Goal: Find contact information: Find contact information

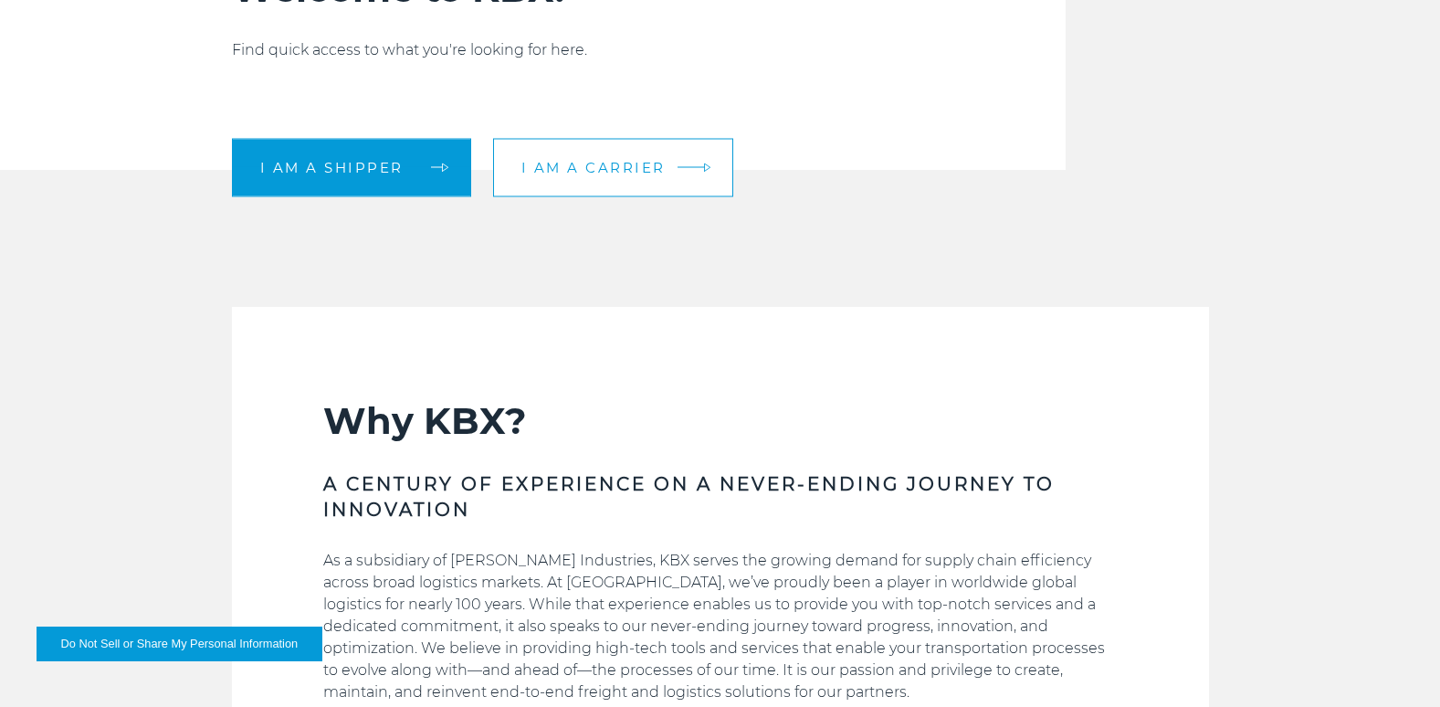
scroll to position [639, 0]
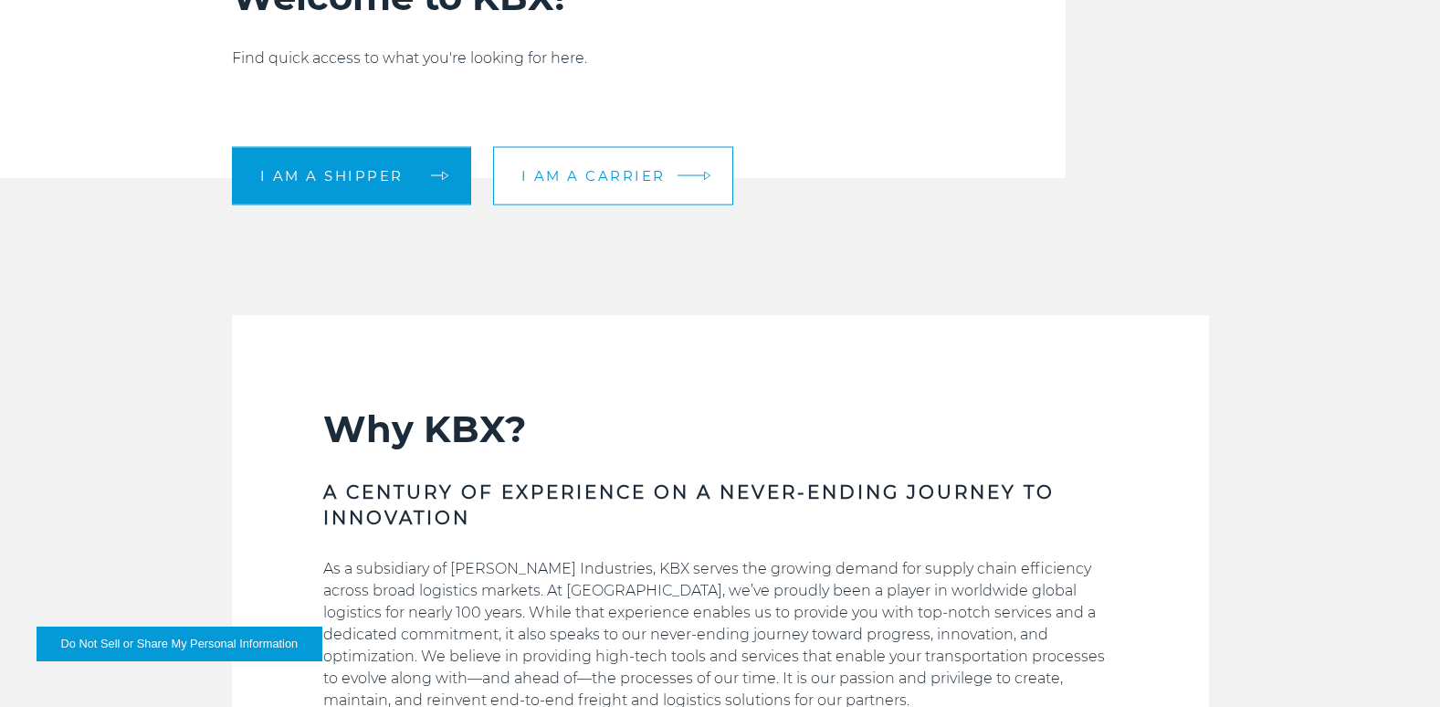
click at [567, 175] on span "I am a carrier" at bounding box center [593, 176] width 144 height 14
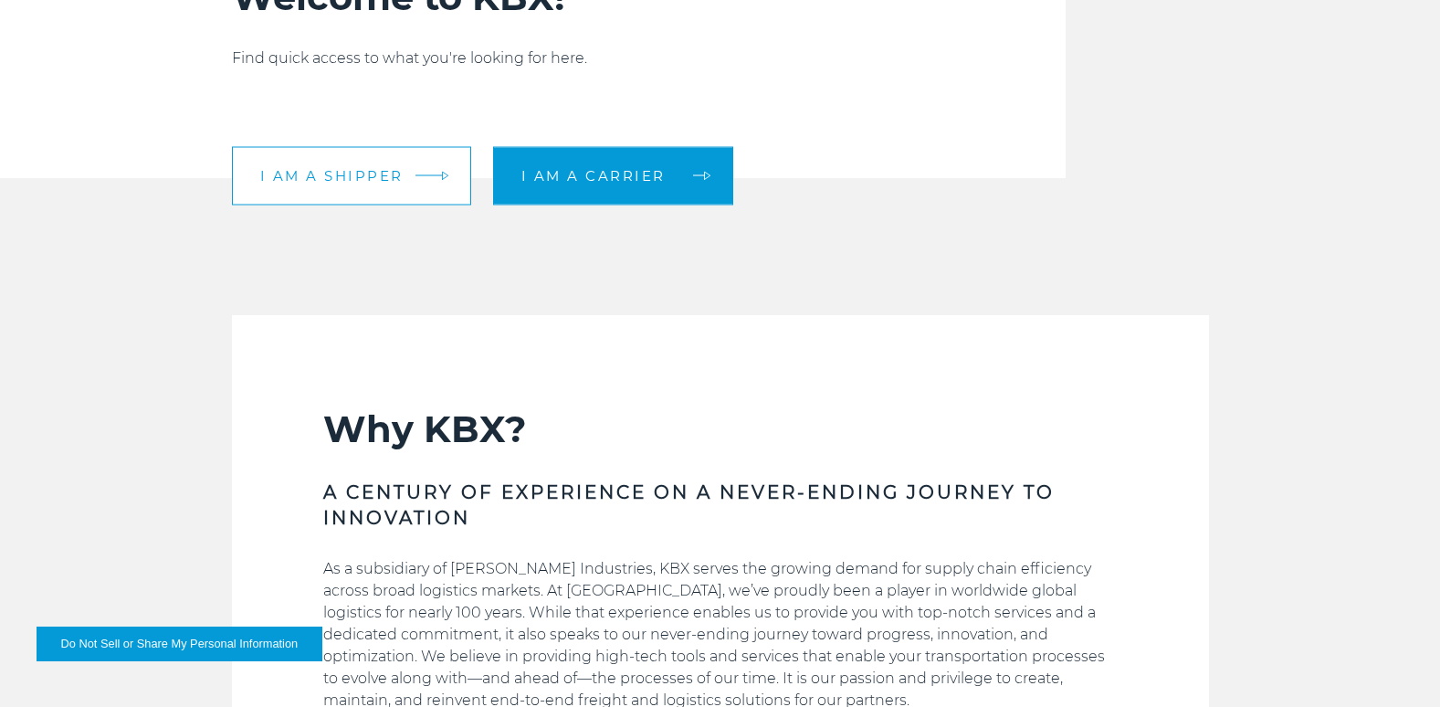
click at [320, 178] on span "I am a shipper" at bounding box center [331, 176] width 143 height 14
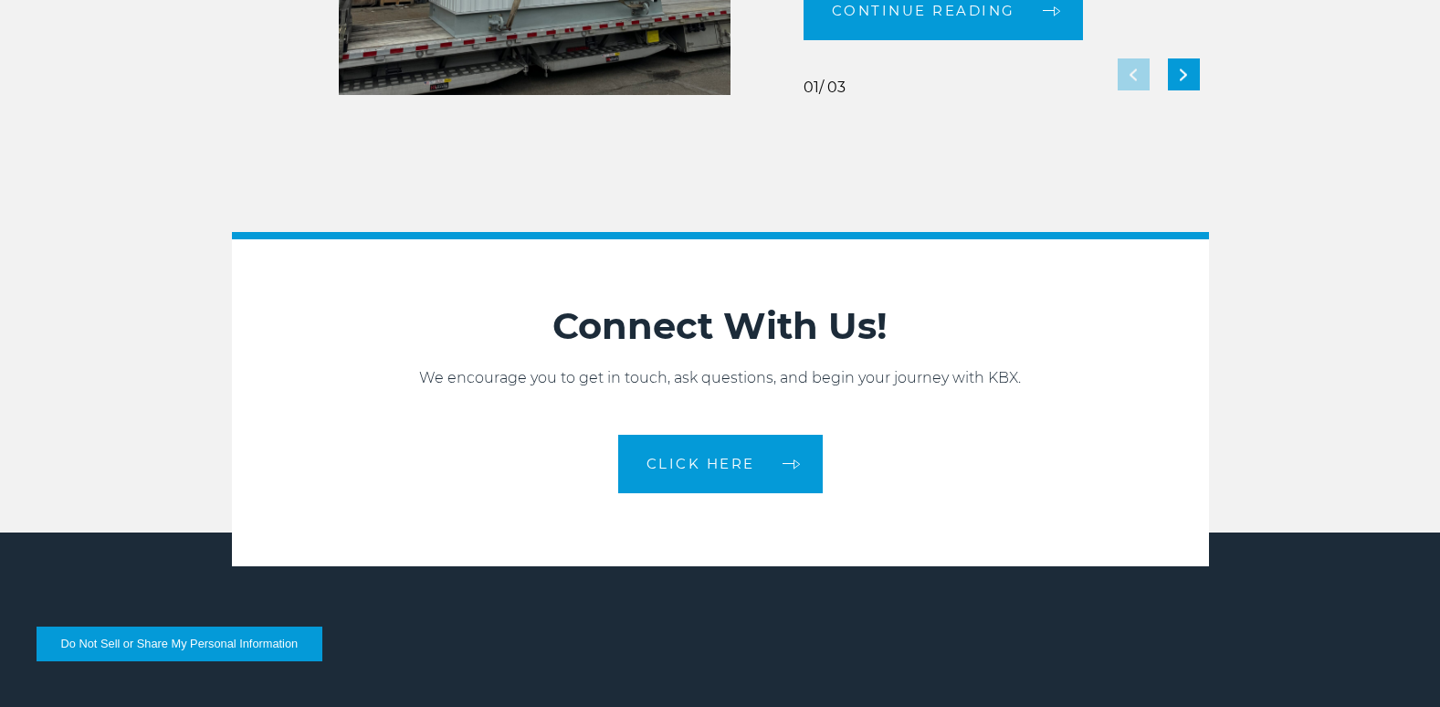
scroll to position [3834, 0]
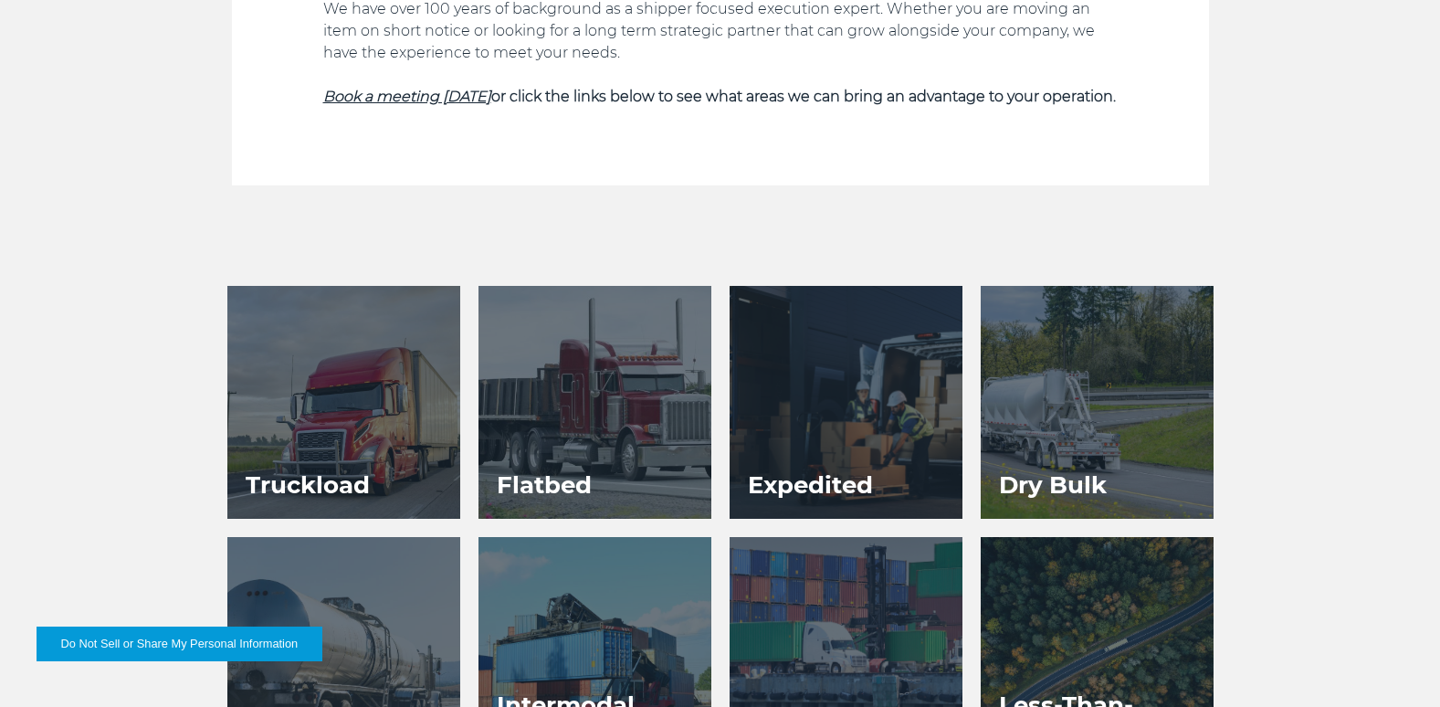
scroll to position [822, 0]
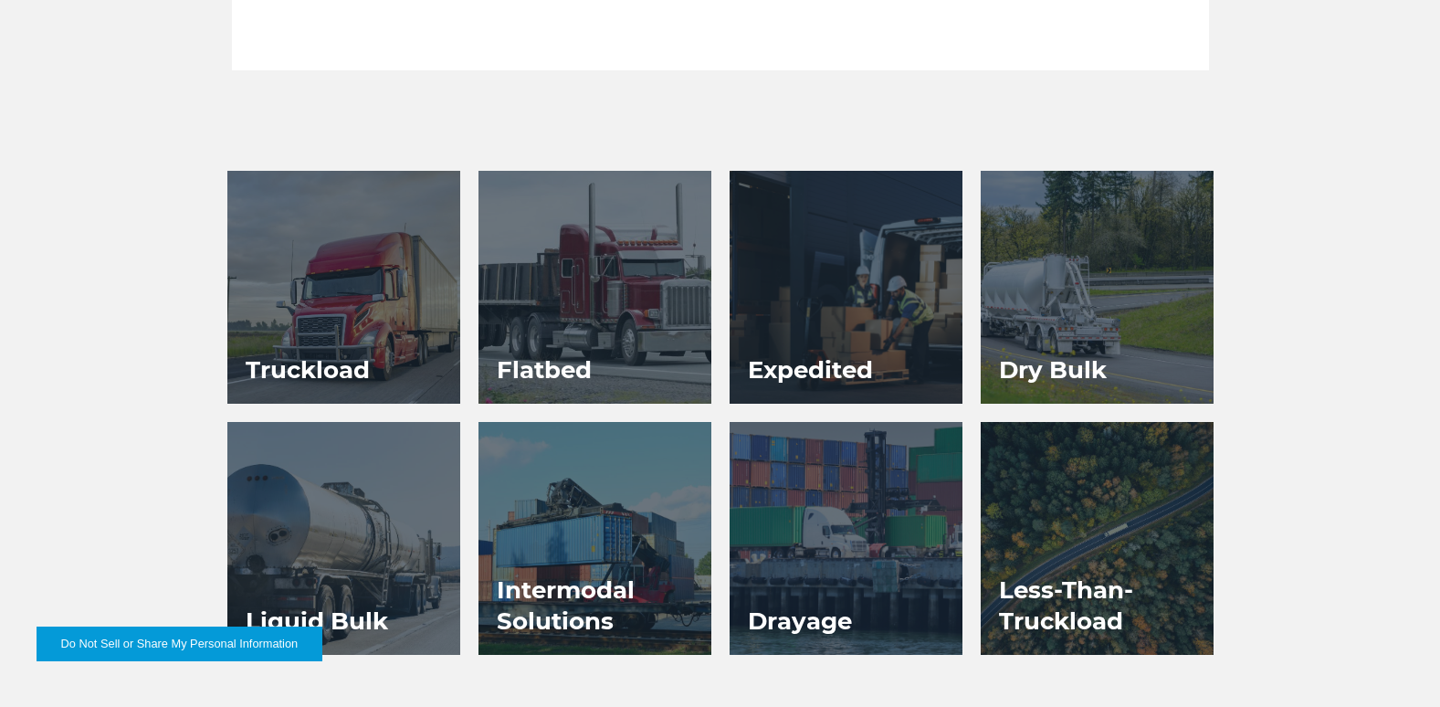
click at [614, 304] on div at bounding box center [594, 287] width 233 height 233
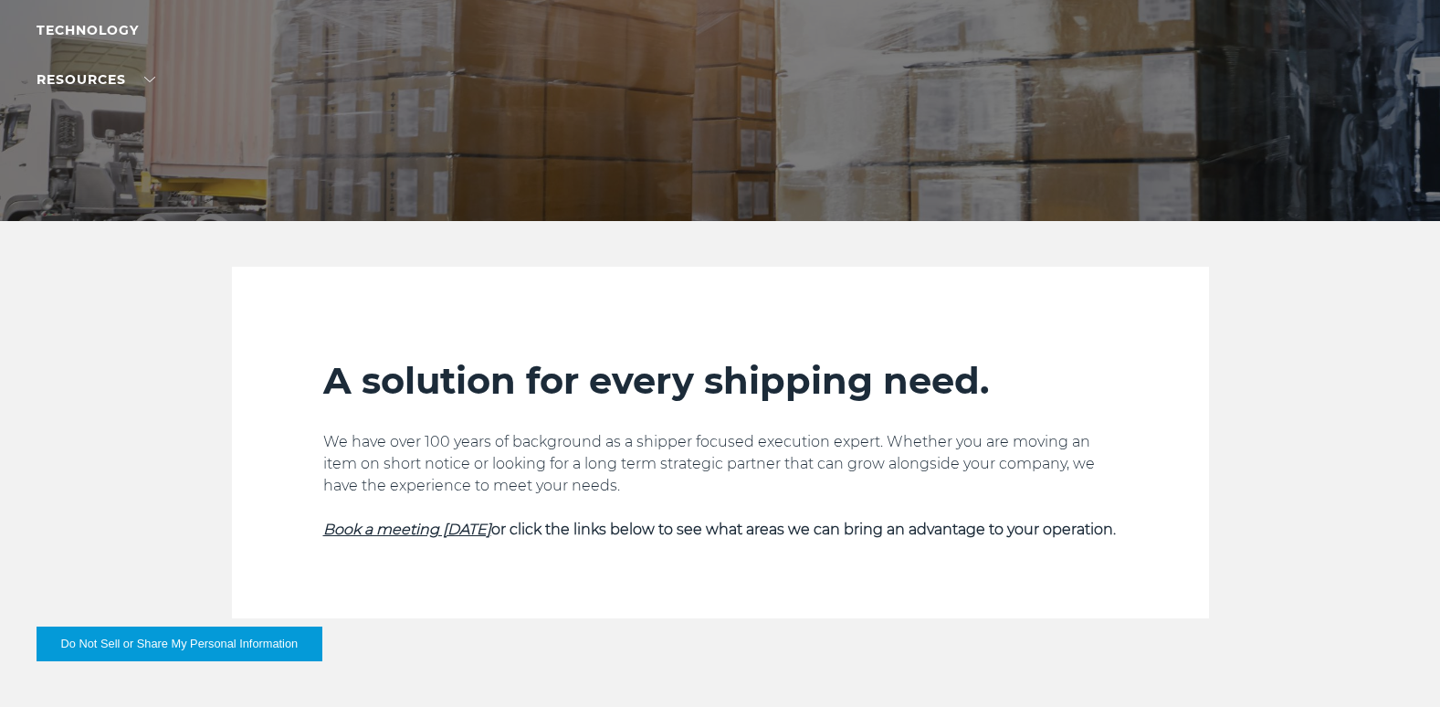
scroll to position [0, 0]
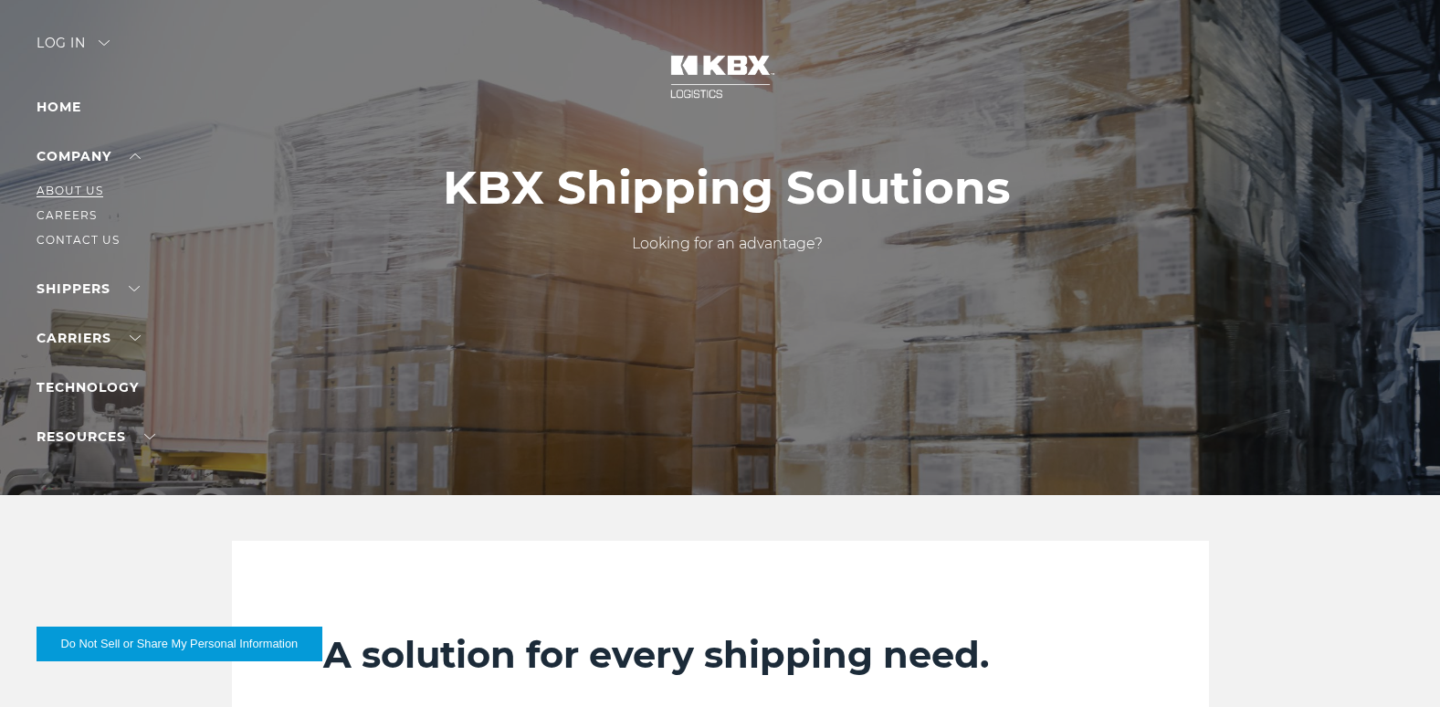
click at [88, 191] on link "About Us" at bounding box center [70, 190] width 67 height 14
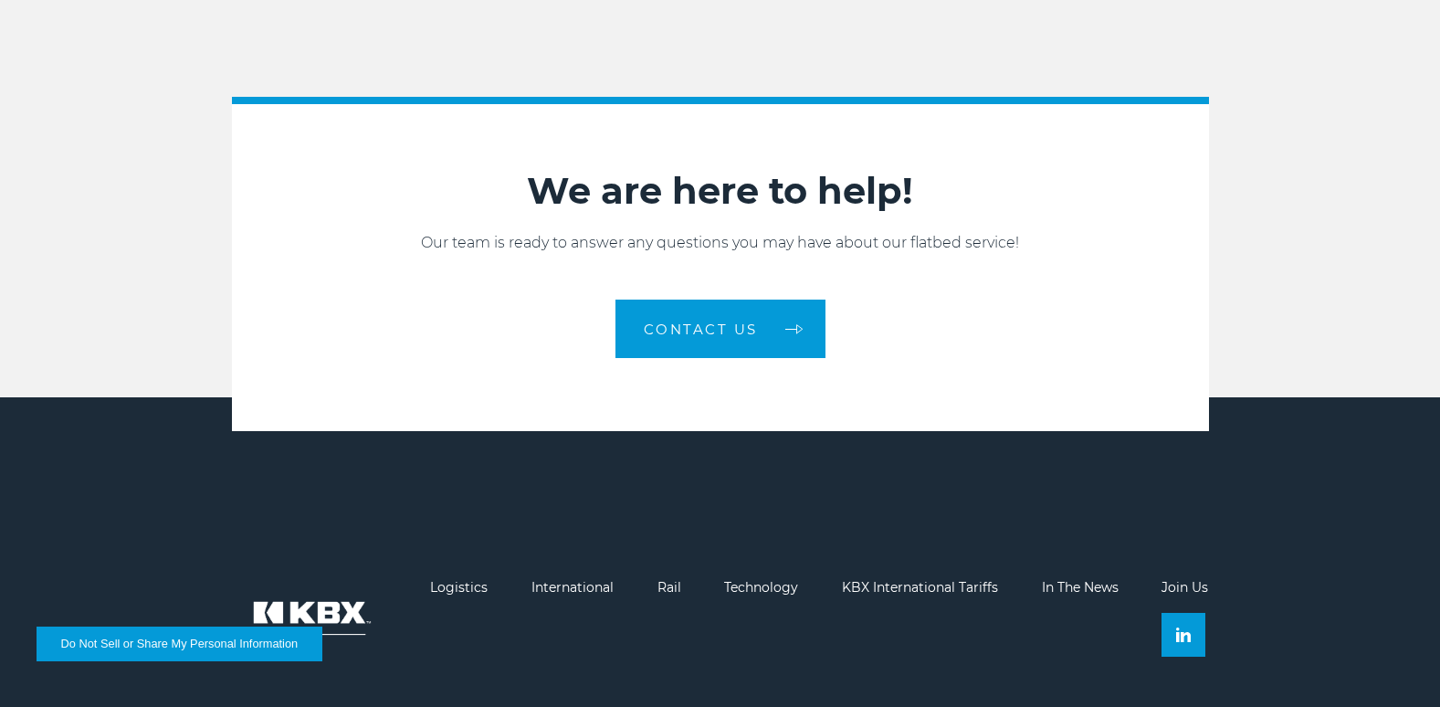
scroll to position [3012, 0]
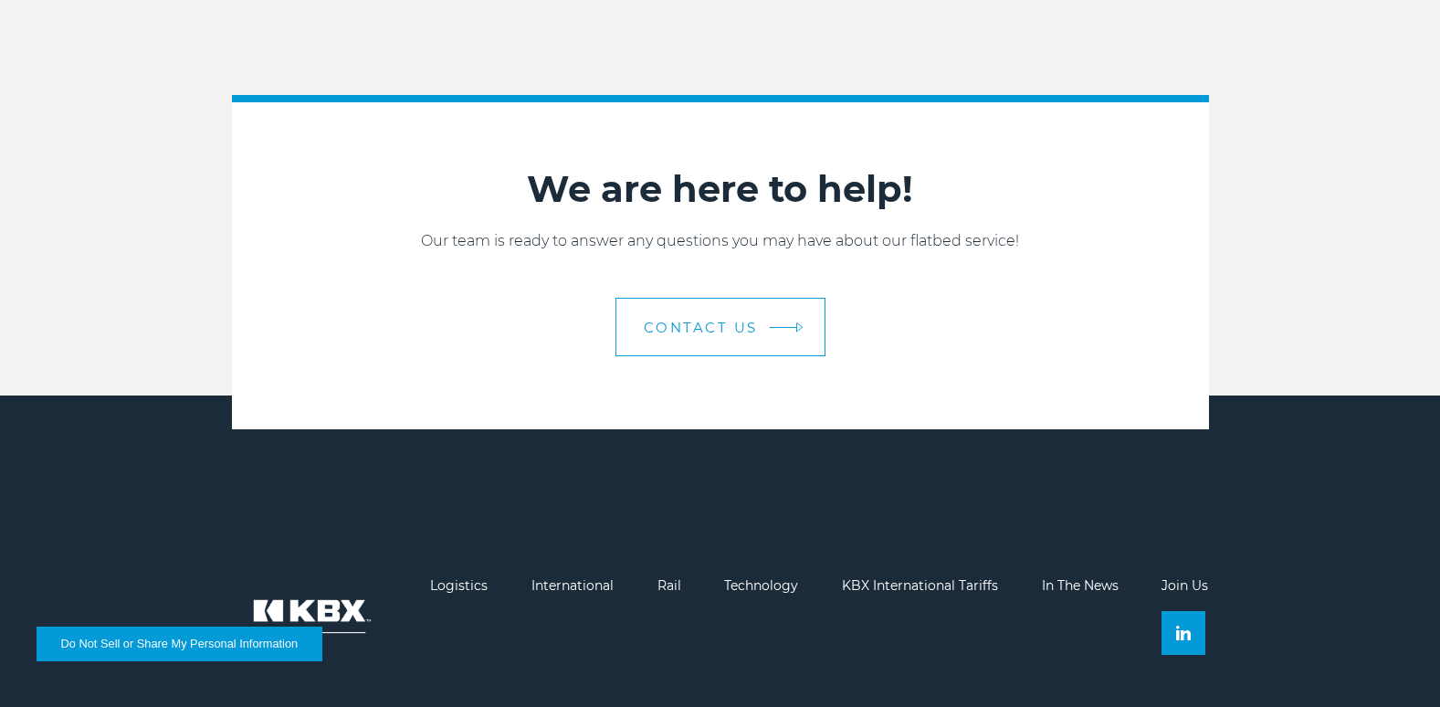
click at [744, 315] on link "Contact Us" at bounding box center [720, 327] width 210 height 58
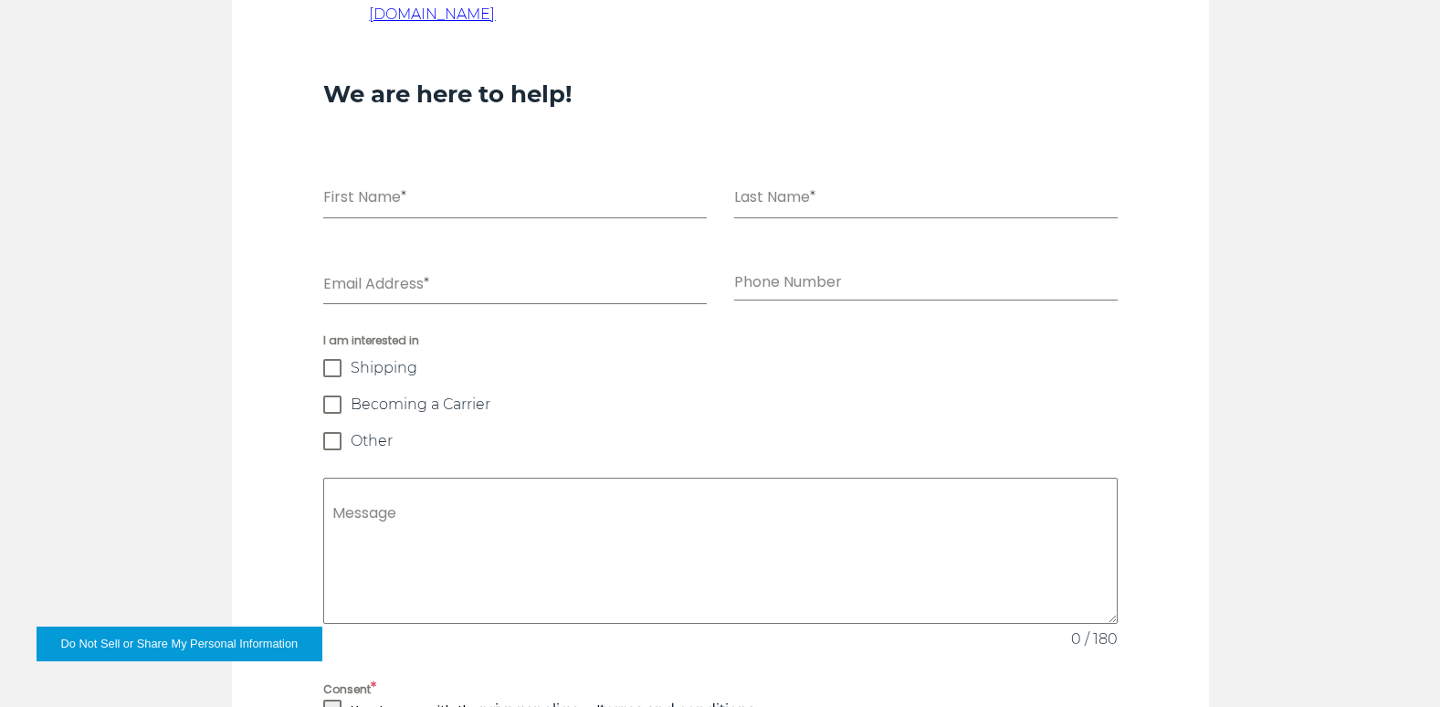
scroll to position [1004, 0]
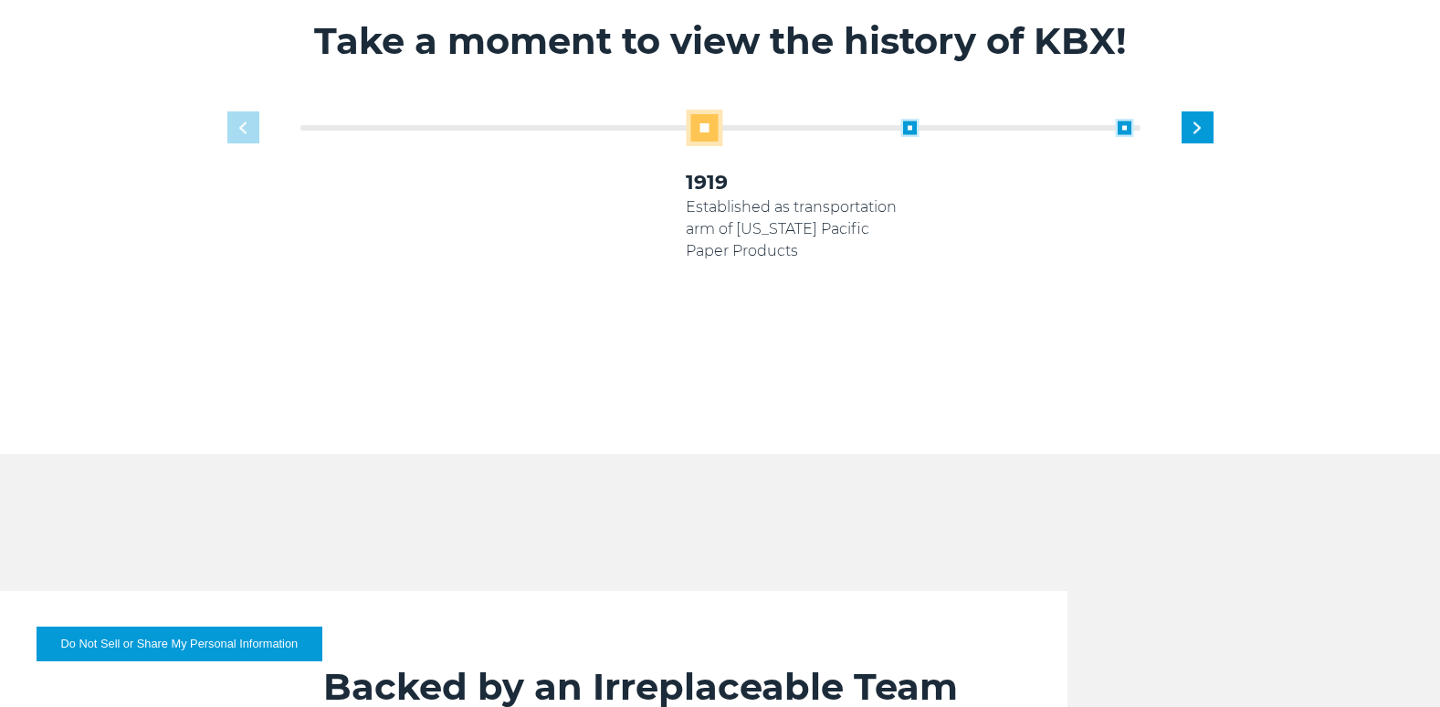
scroll to position [1187, 0]
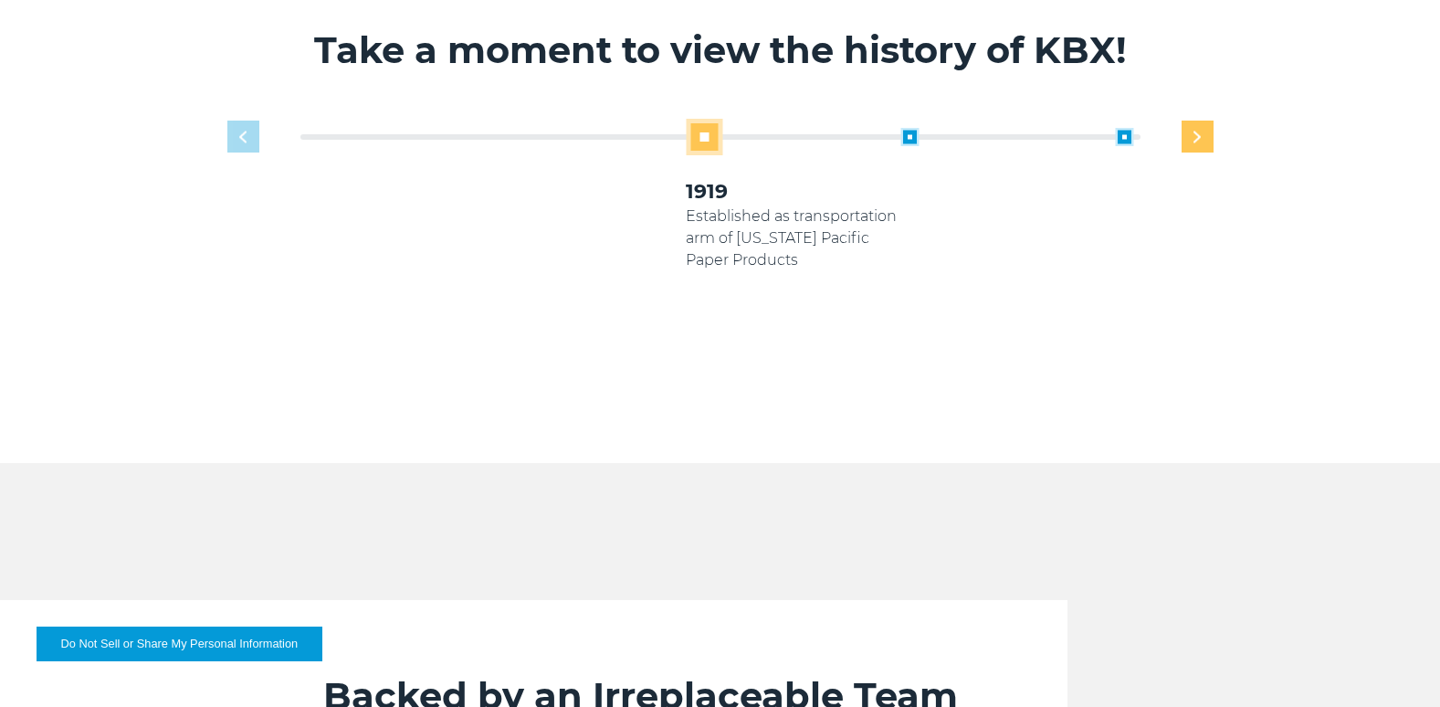
click at [1199, 131] on img "Next slide" at bounding box center [1196, 137] width 7 height 12
click at [1190, 140] on div "Next slide" at bounding box center [1197, 136] width 32 height 32
click at [1209, 140] on div "Next slide" at bounding box center [1197, 136] width 32 height 32
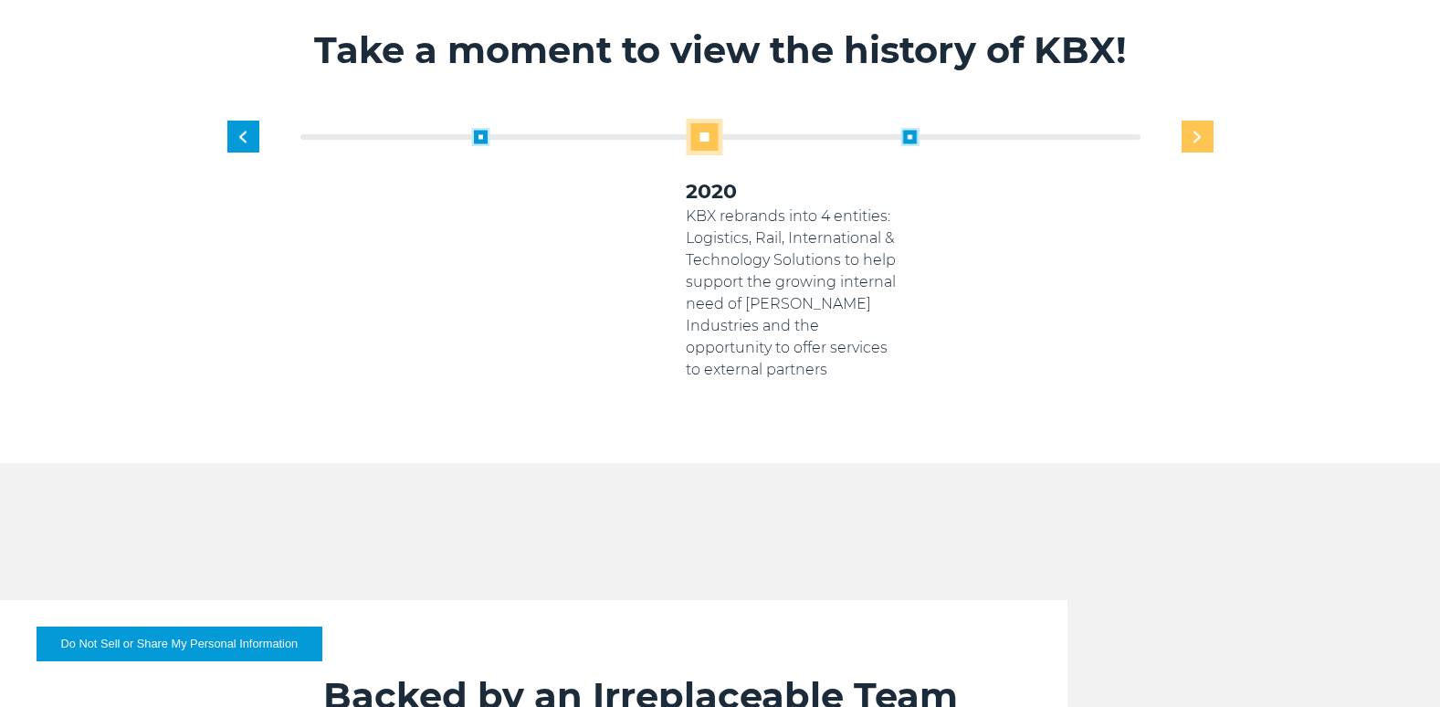
click at [1208, 136] on div "Next slide" at bounding box center [1197, 136] width 32 height 32
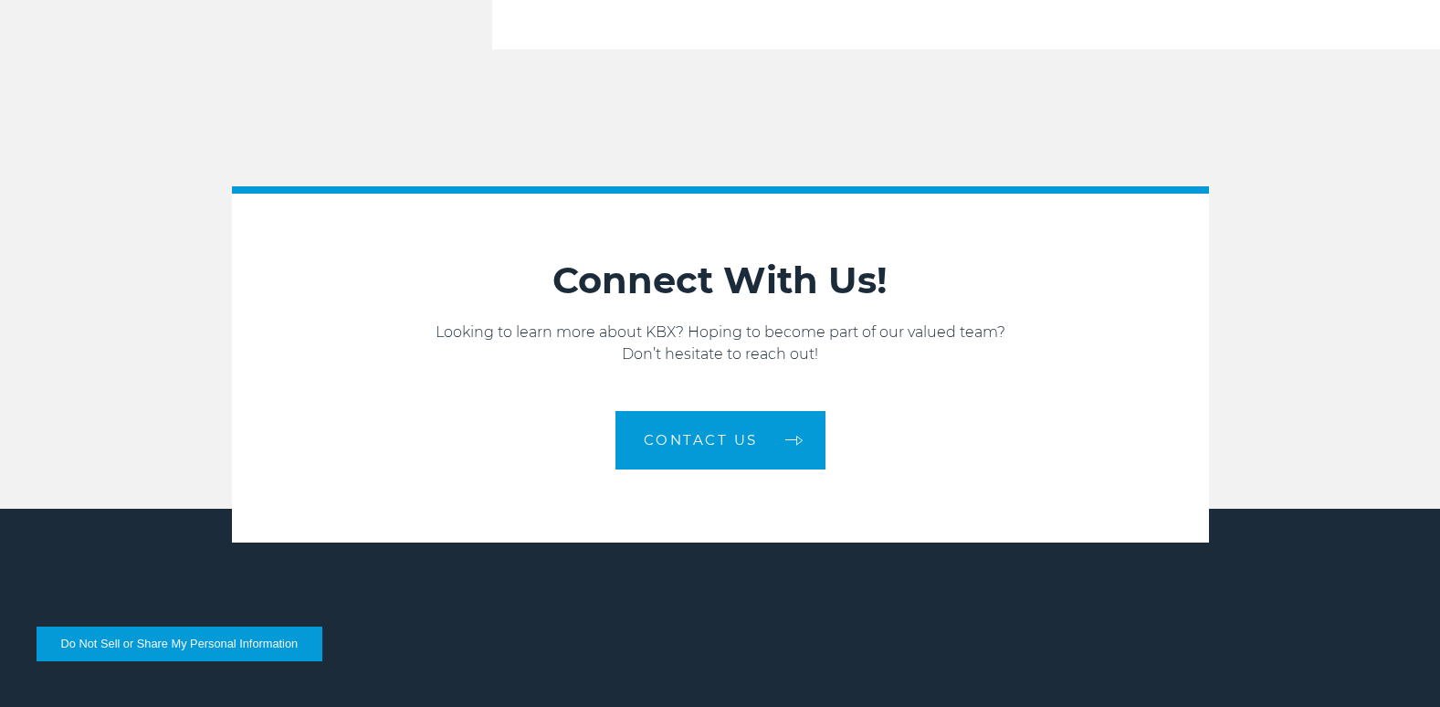
scroll to position [2906, 0]
